Goal: Task Accomplishment & Management: Use online tool/utility

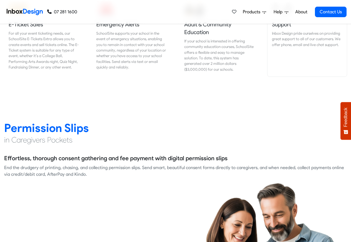
scroll to position [700, 0]
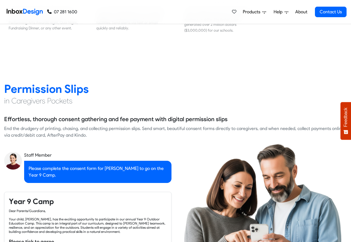
checkbox input "true"
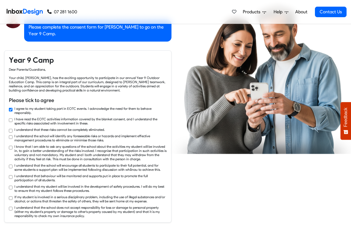
checkbox input "true"
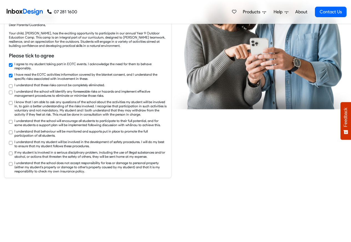
checkbox input "true"
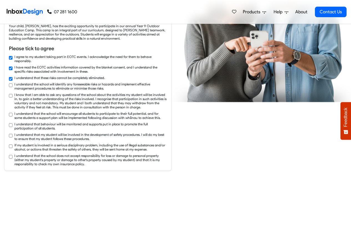
checkbox input "true"
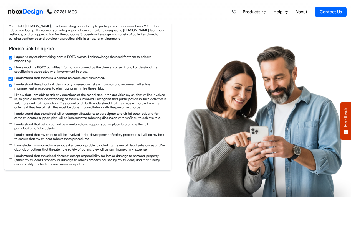
checkbox input "true"
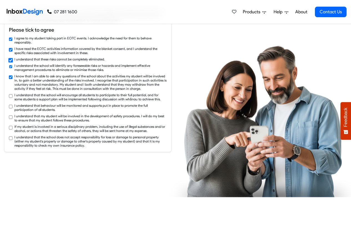
checkbox input "true"
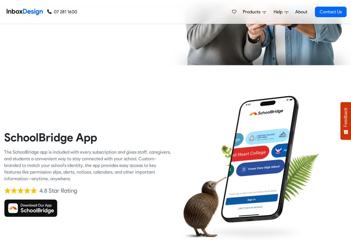
scroll to position [1166, 0]
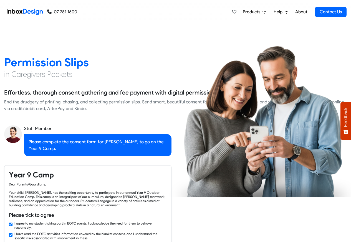
checkbox input "false"
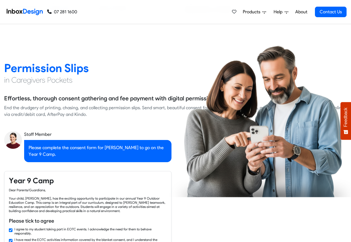
checkbox input "false"
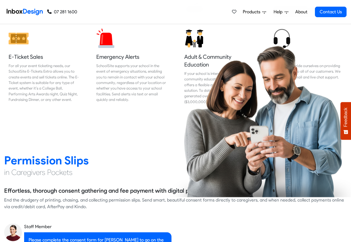
checkbox input "false"
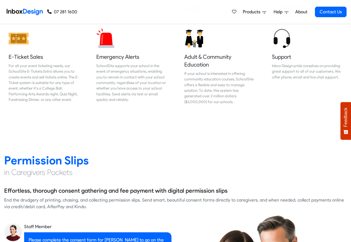
checkbox input "false"
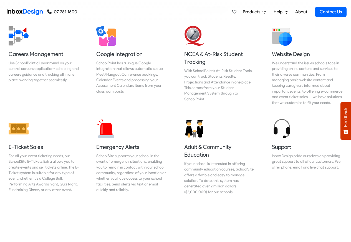
checkbox input "false"
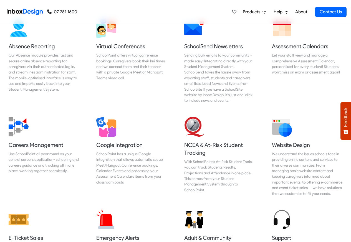
checkbox input "false"
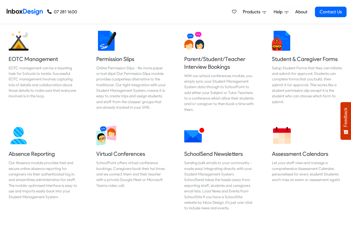
checkbox input "false"
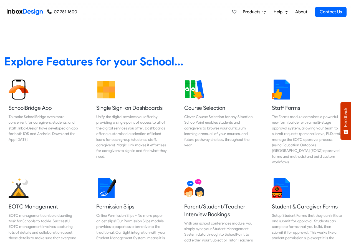
checkbox input "false"
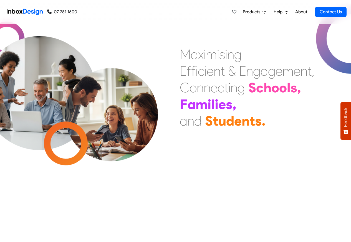
scroll to position [0, 0]
